Goal: Use online tool/utility: Utilize a website feature to perform a specific function

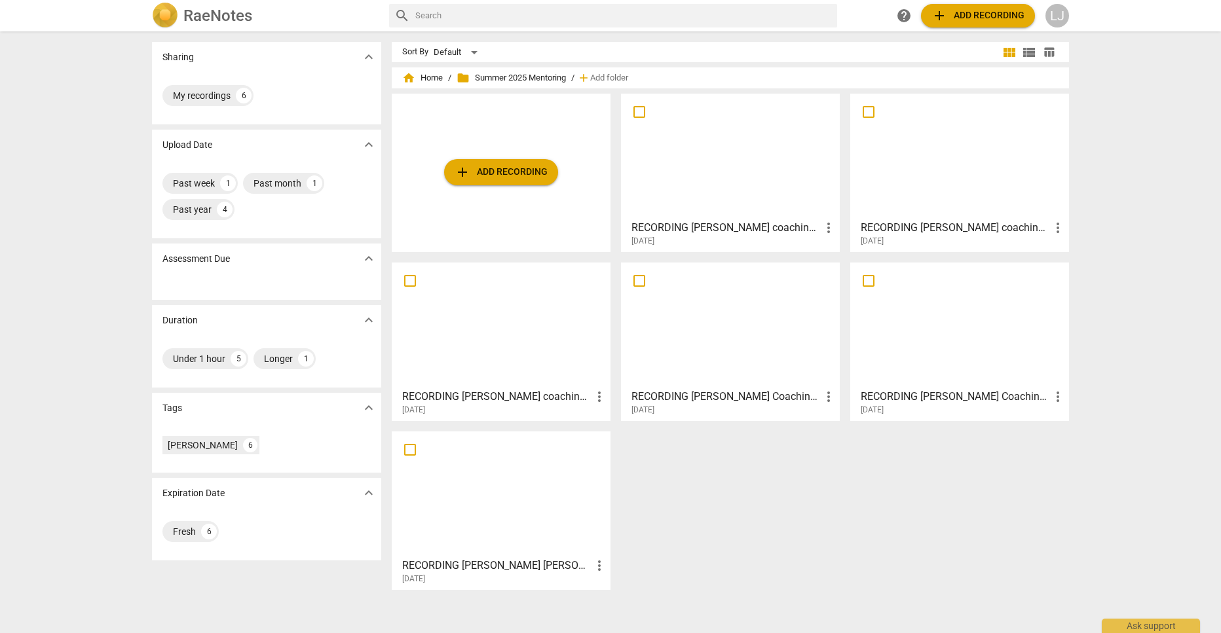
click at [909, 168] on div at bounding box center [960, 156] width 210 height 116
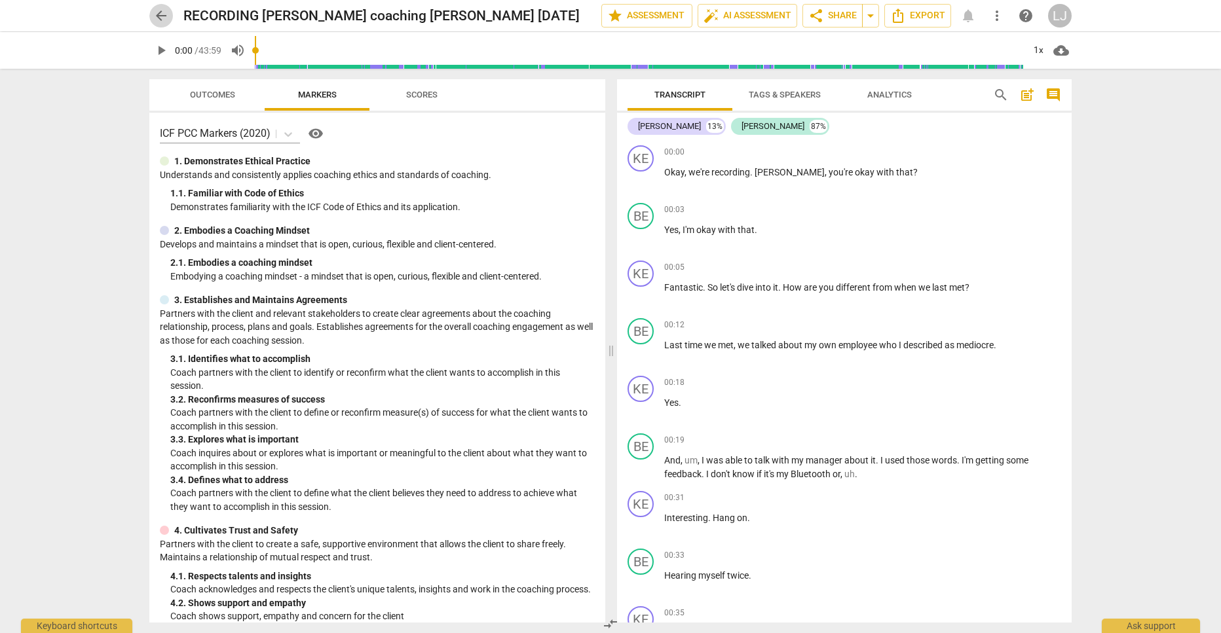
click at [163, 16] on span "arrow_back" at bounding box center [161, 16] width 16 height 16
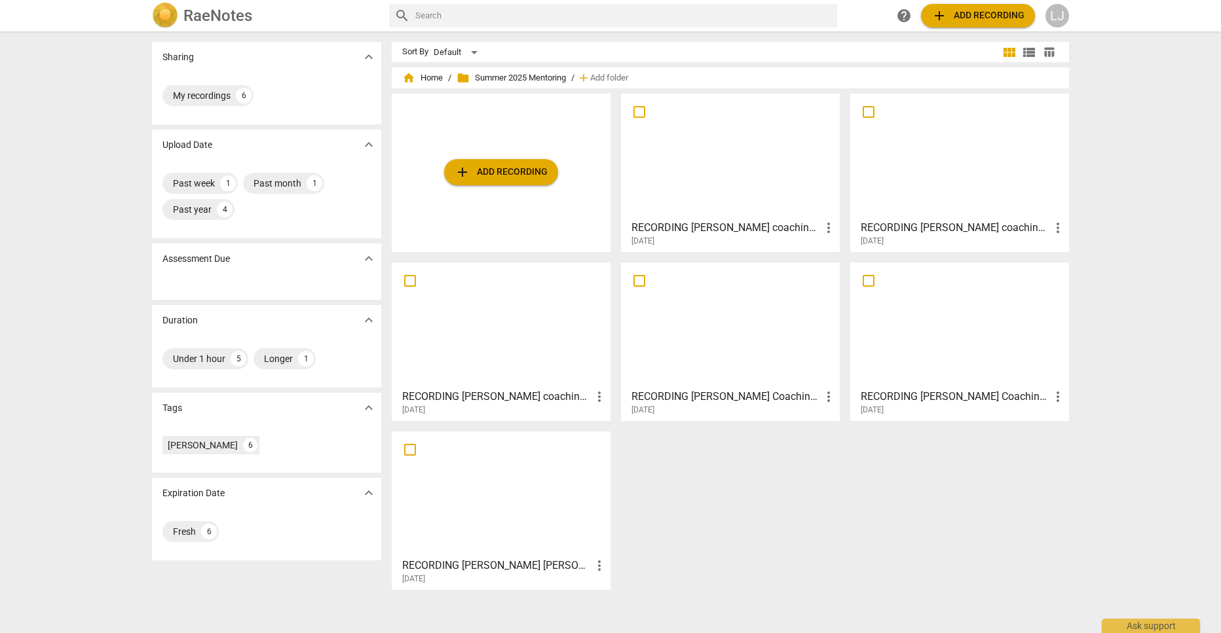
click at [952, 153] on div at bounding box center [960, 156] width 210 height 116
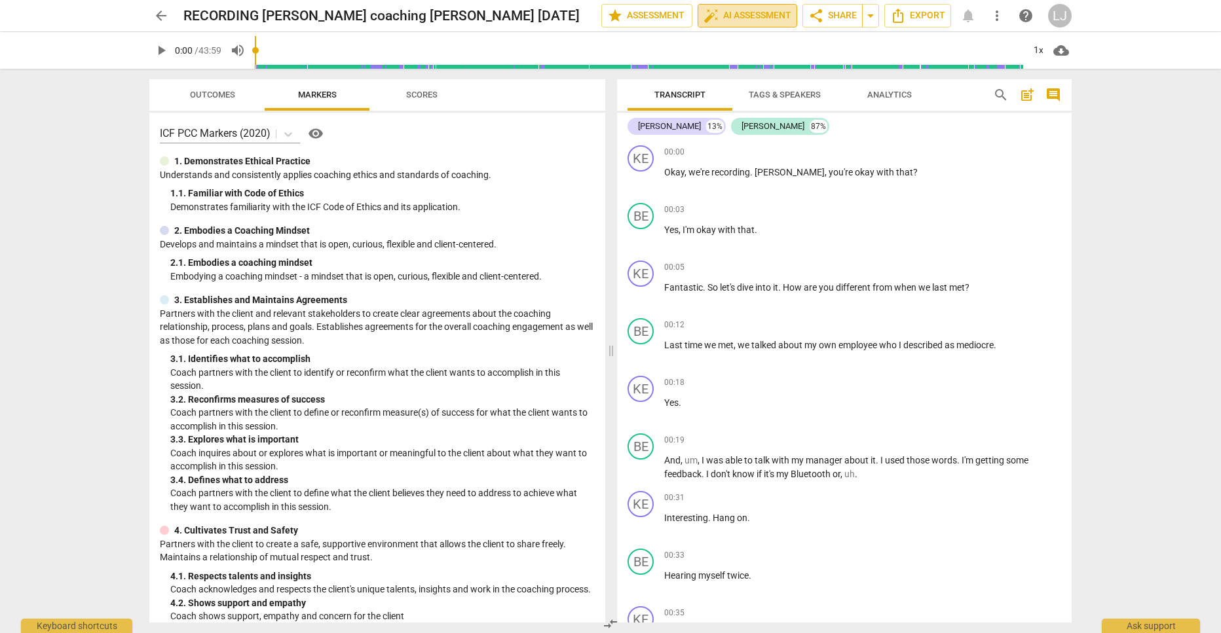
click at [751, 14] on span "auto_fix_high AI Assessment" at bounding box center [748, 16] width 88 height 16
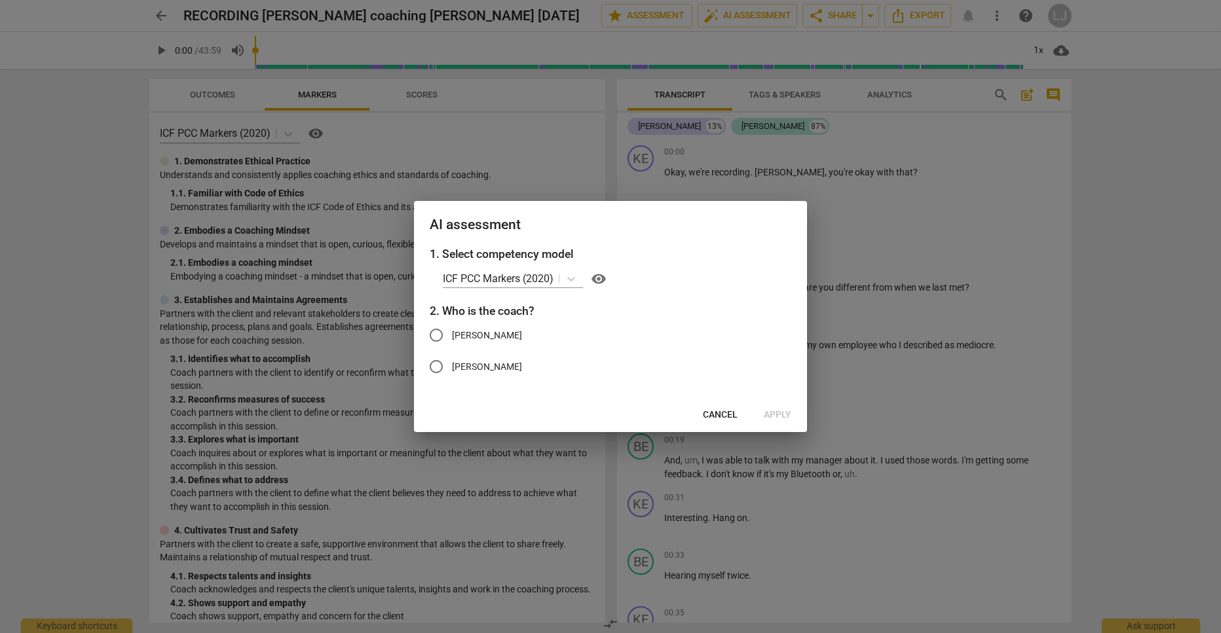
click at [437, 332] on input "[PERSON_NAME]" at bounding box center [436, 335] width 31 height 31
radio input "true"
click at [782, 416] on span "Apply" at bounding box center [778, 415] width 28 height 13
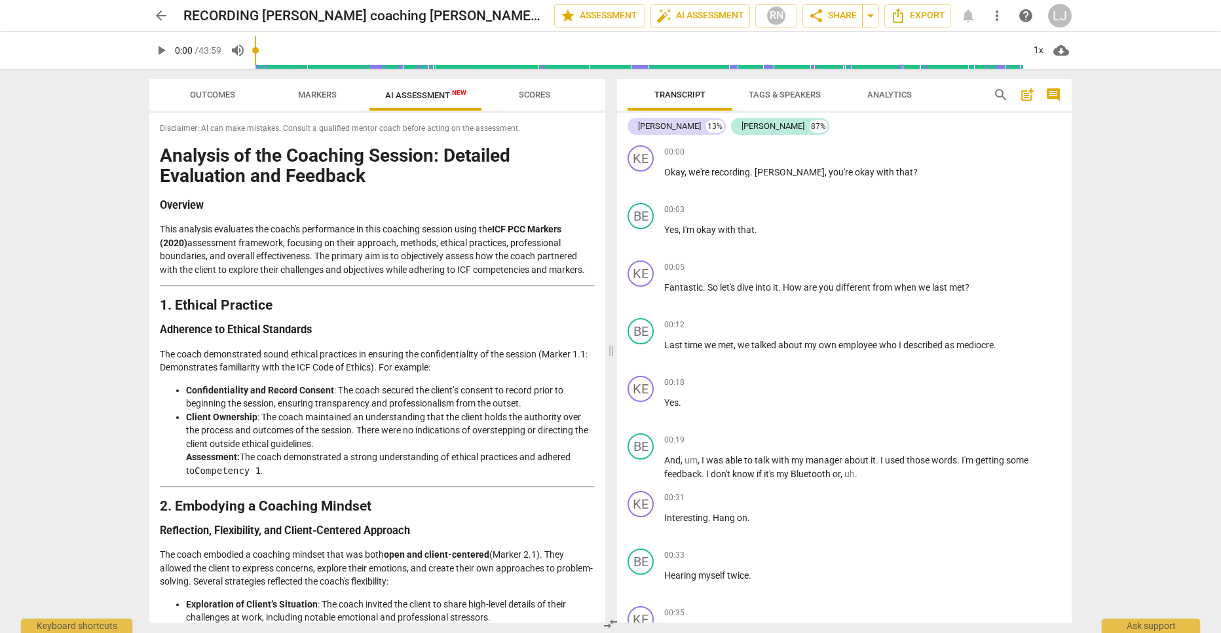
click at [216, 95] on span "Outcomes" at bounding box center [212, 95] width 45 height 10
